Goal: Task Accomplishment & Management: Use online tool/utility

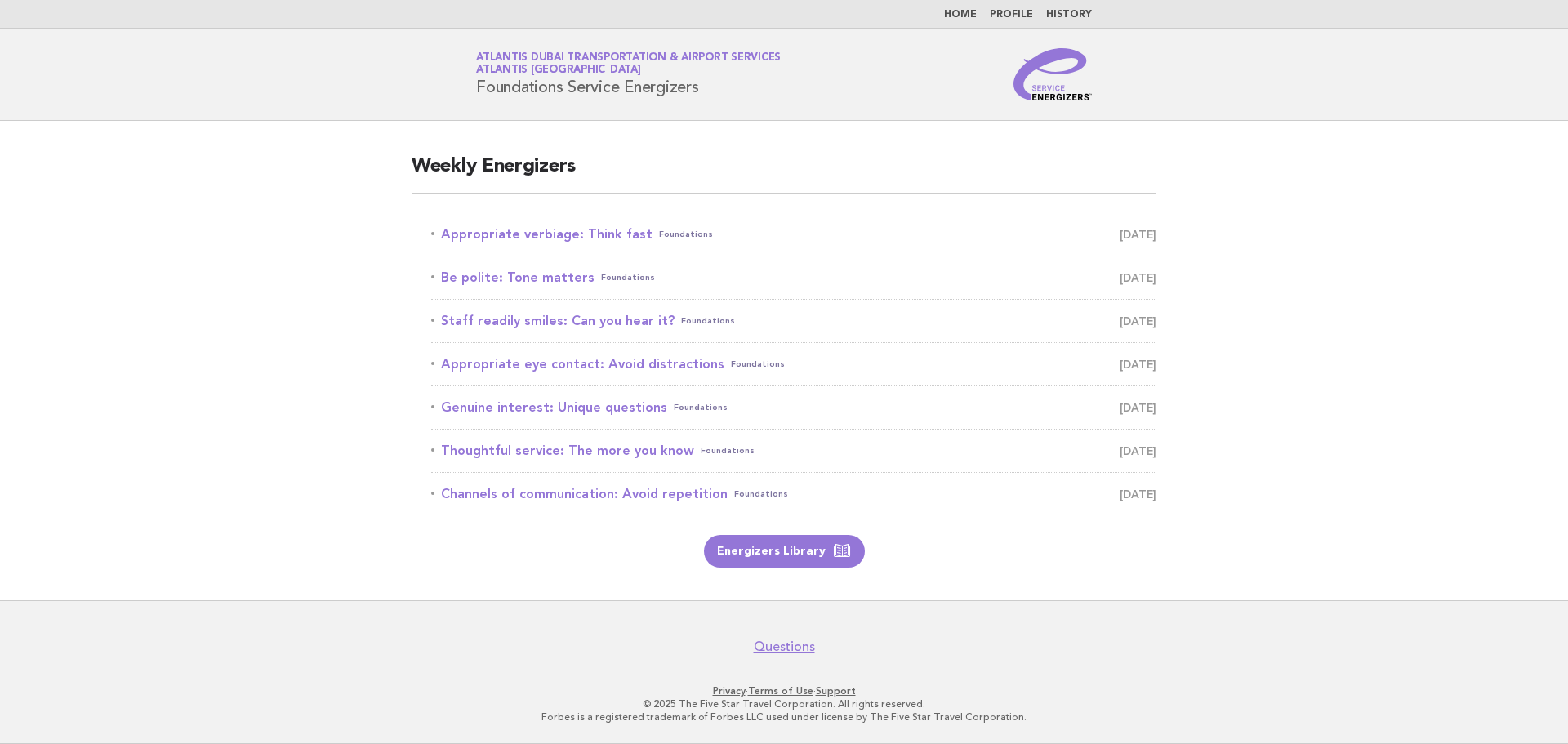
click at [568, 234] on link "Appropriate verbiage: Think fast Foundations September 19" at bounding box center [793, 234] width 725 height 23
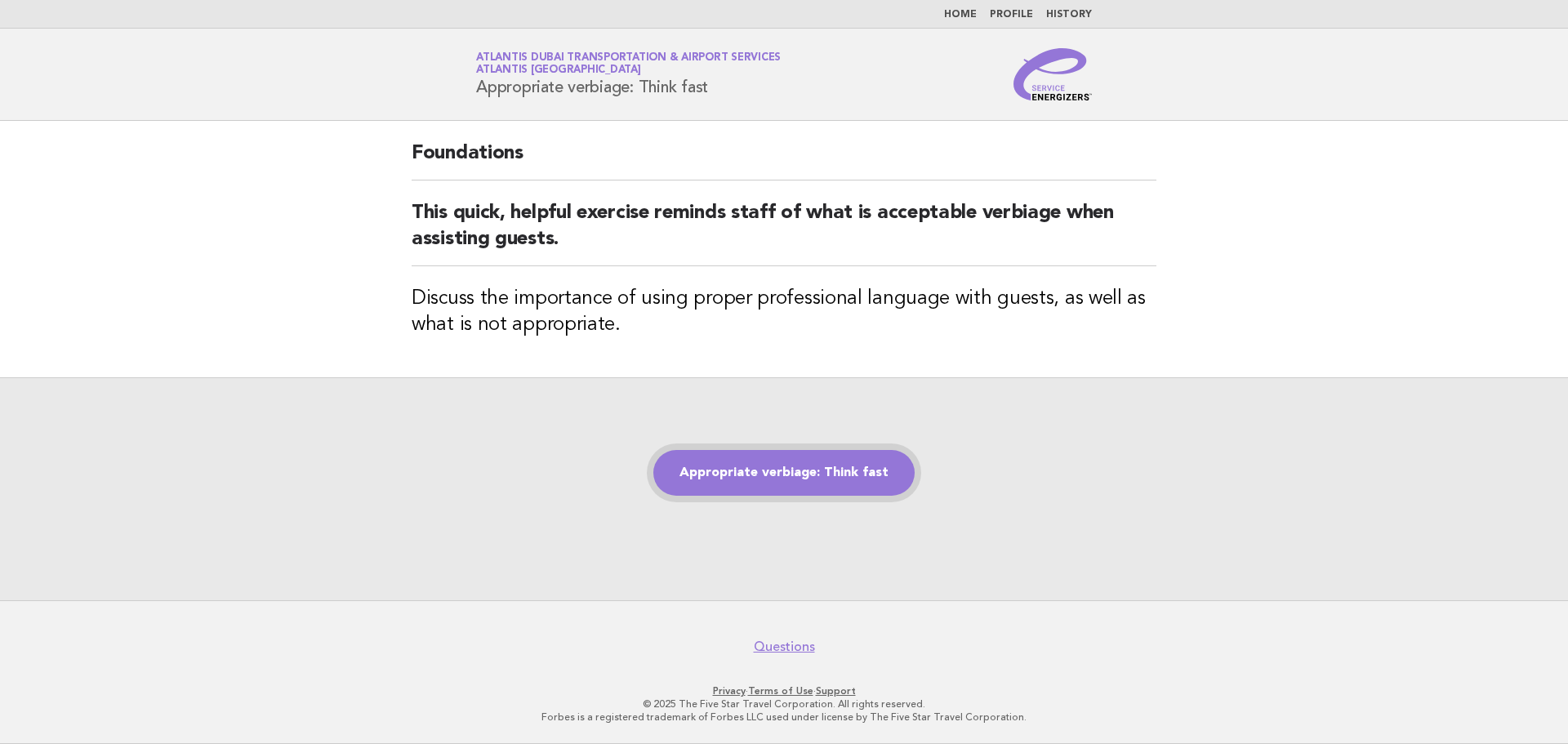
click at [801, 485] on link "Appropriate verbiage: Think fast" at bounding box center [784, 472] width 261 height 45
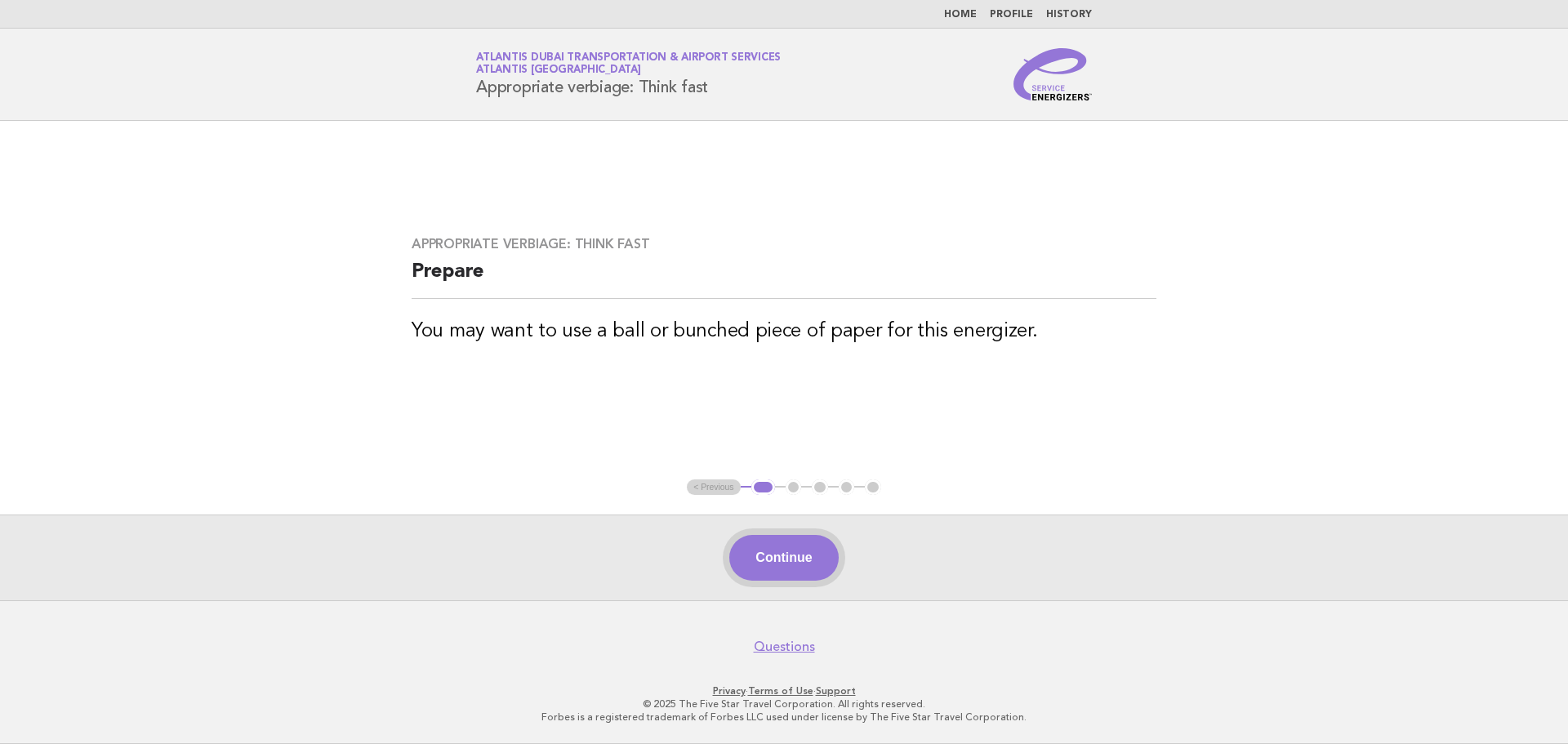
click at [788, 563] on button "Continue" at bounding box center [784, 557] width 109 height 45
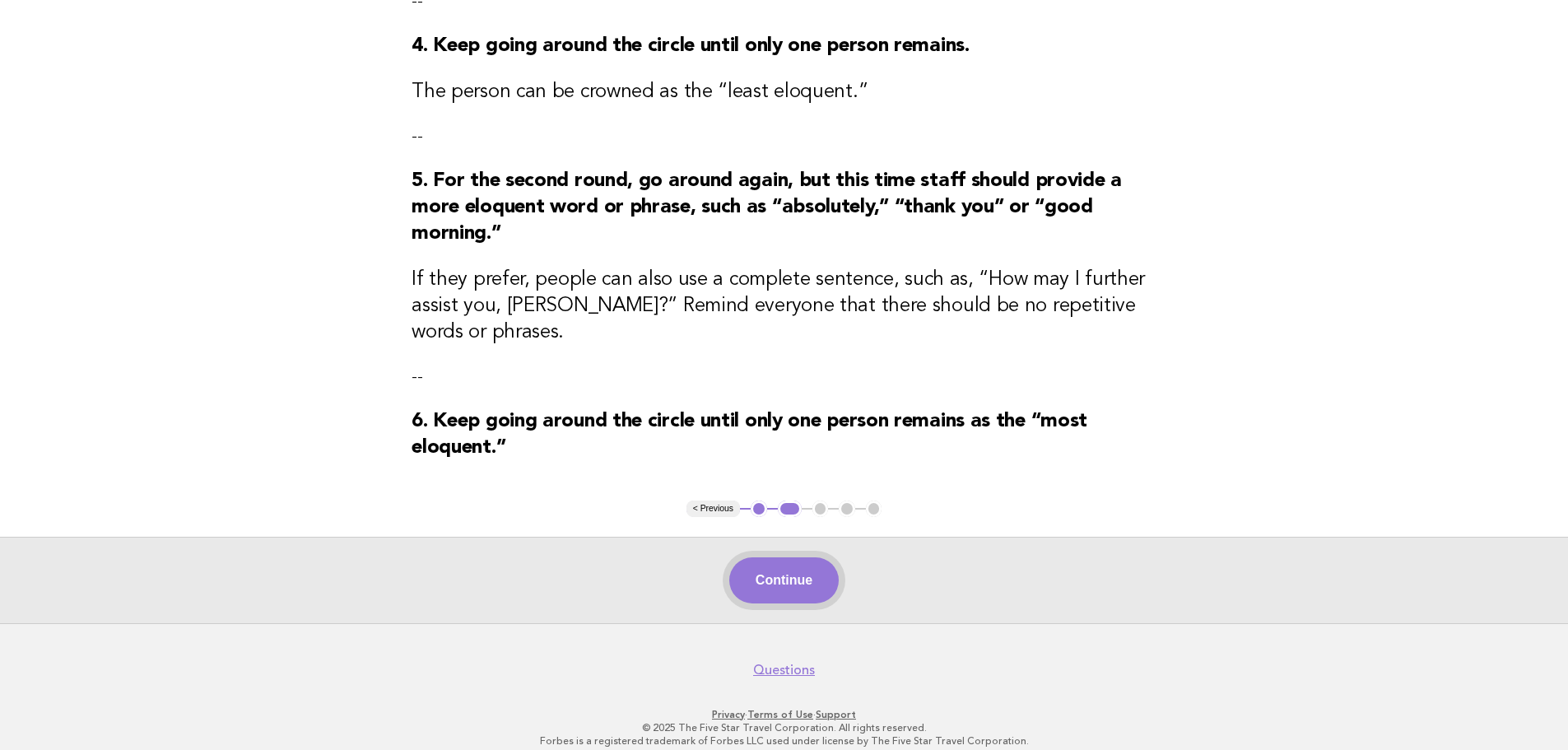
click at [765, 558] on button "Continue" at bounding box center [784, 580] width 110 height 46
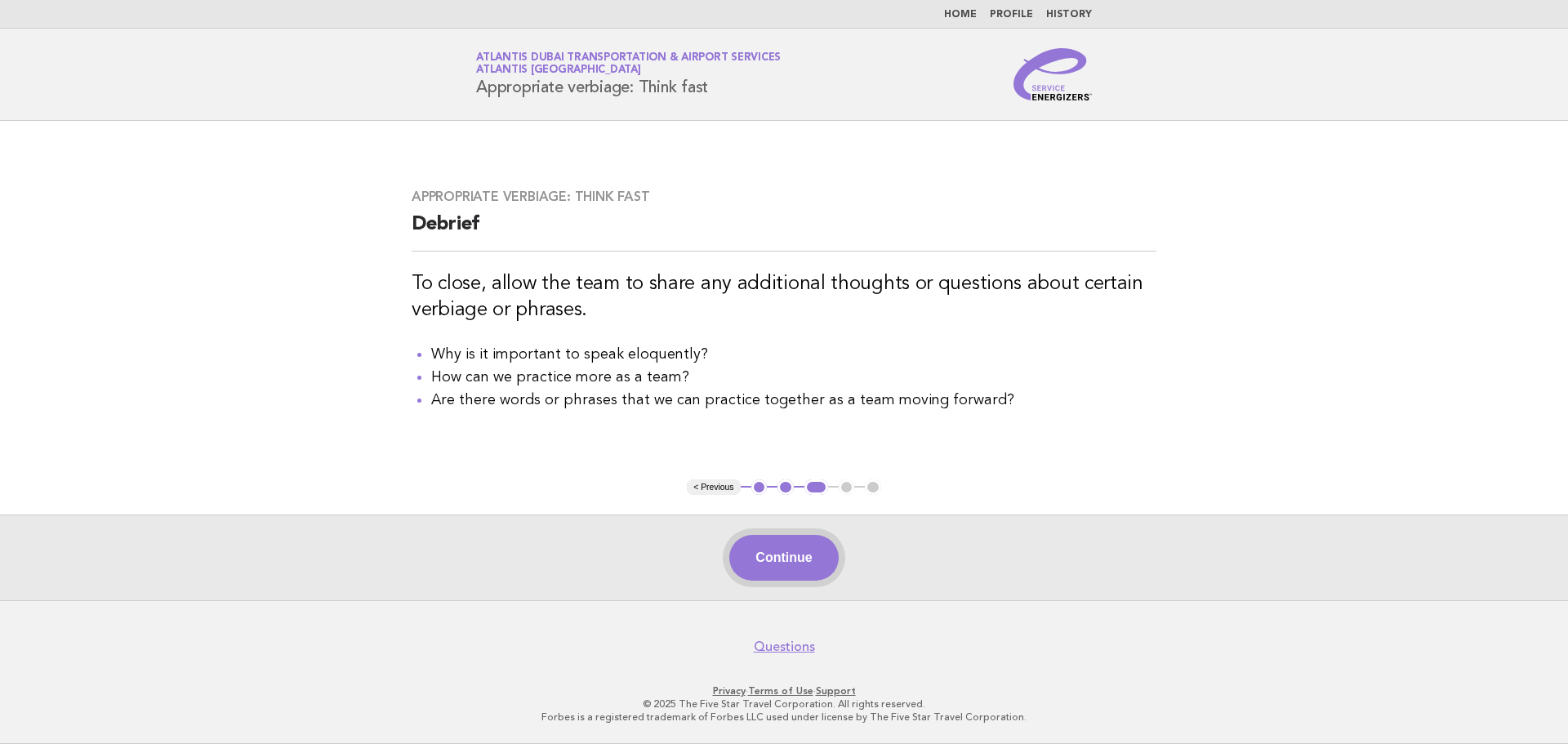
click at [812, 562] on button "Continue" at bounding box center [784, 557] width 109 height 45
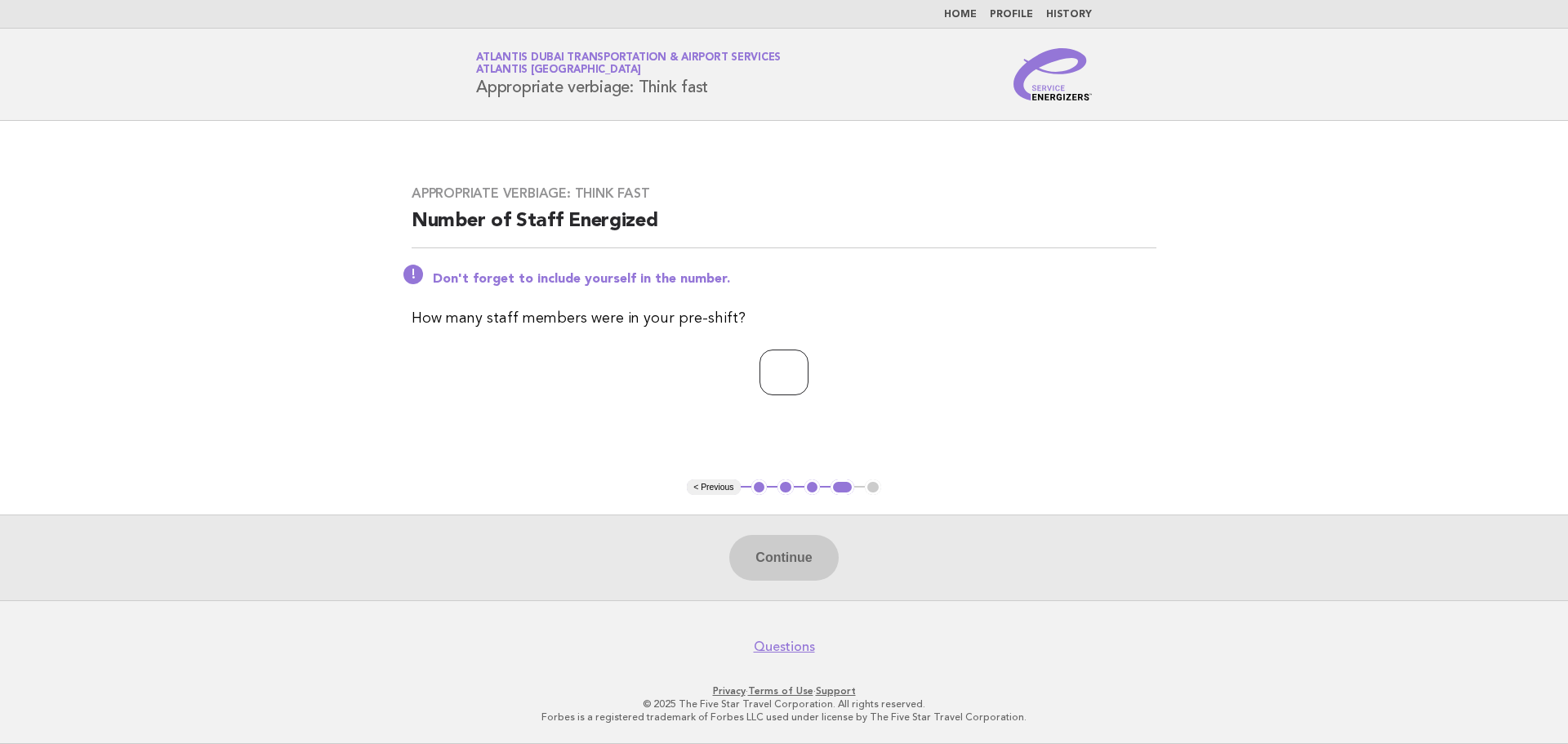
click at [760, 378] on input "number" at bounding box center [784, 372] width 49 height 45
type input "*"
click at [798, 568] on button "Continue" at bounding box center [784, 557] width 109 height 45
